Goal: Task Accomplishment & Management: Manage account settings

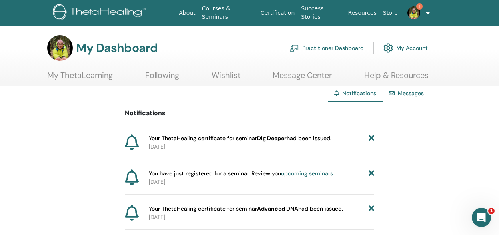
click at [427, 9] on link "1" at bounding box center [416, 13] width 31 height 26
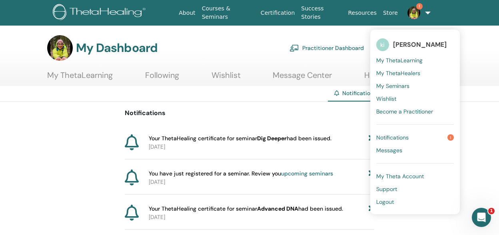
click at [473, 143] on div "Notifications Your ThetaHealing certificate for seminar Dig Deeper had been iss…" at bounding box center [249, 236] width 499 height 268
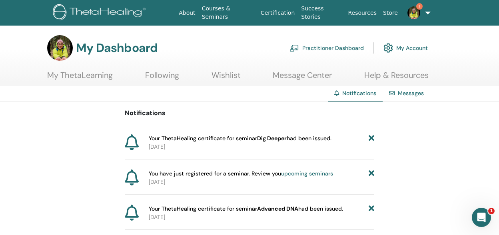
click at [327, 48] on link "Practitioner Dashboard" at bounding box center [326, 48] width 74 height 18
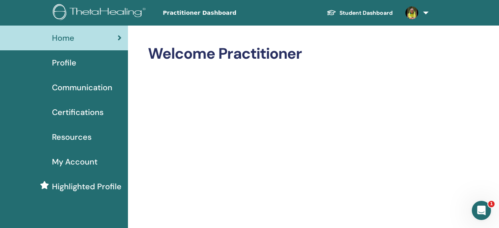
click at [82, 114] on span "Certifications" at bounding box center [78, 112] width 52 height 12
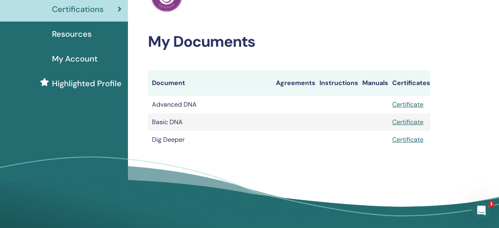
scroll to position [125, 0]
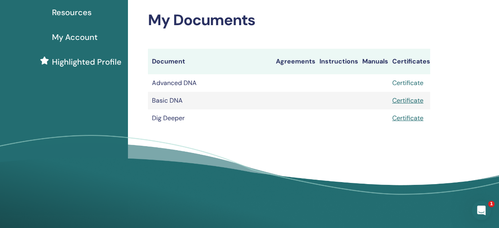
click at [414, 85] on link "Certificate" at bounding box center [407, 83] width 31 height 8
